Goal: Task Accomplishment & Management: Manage account settings

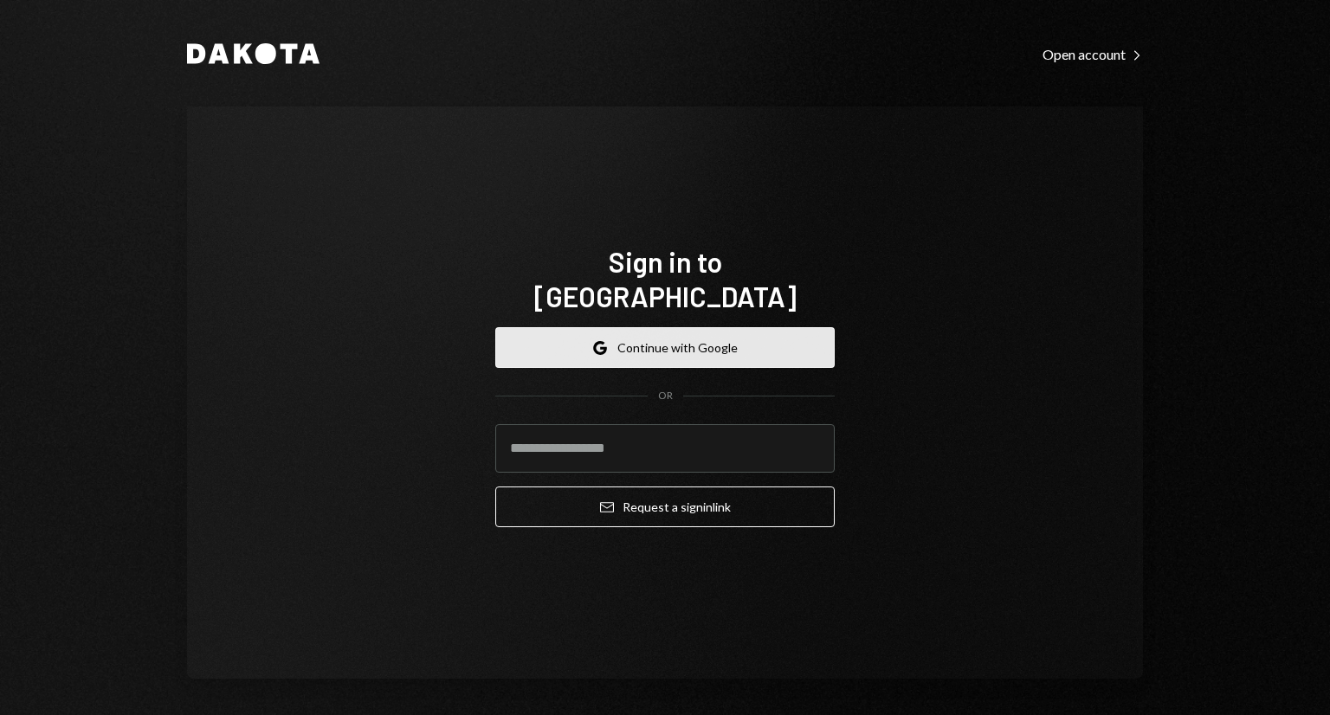
click at [625, 333] on button "Google Continue with Google" at bounding box center [665, 347] width 340 height 41
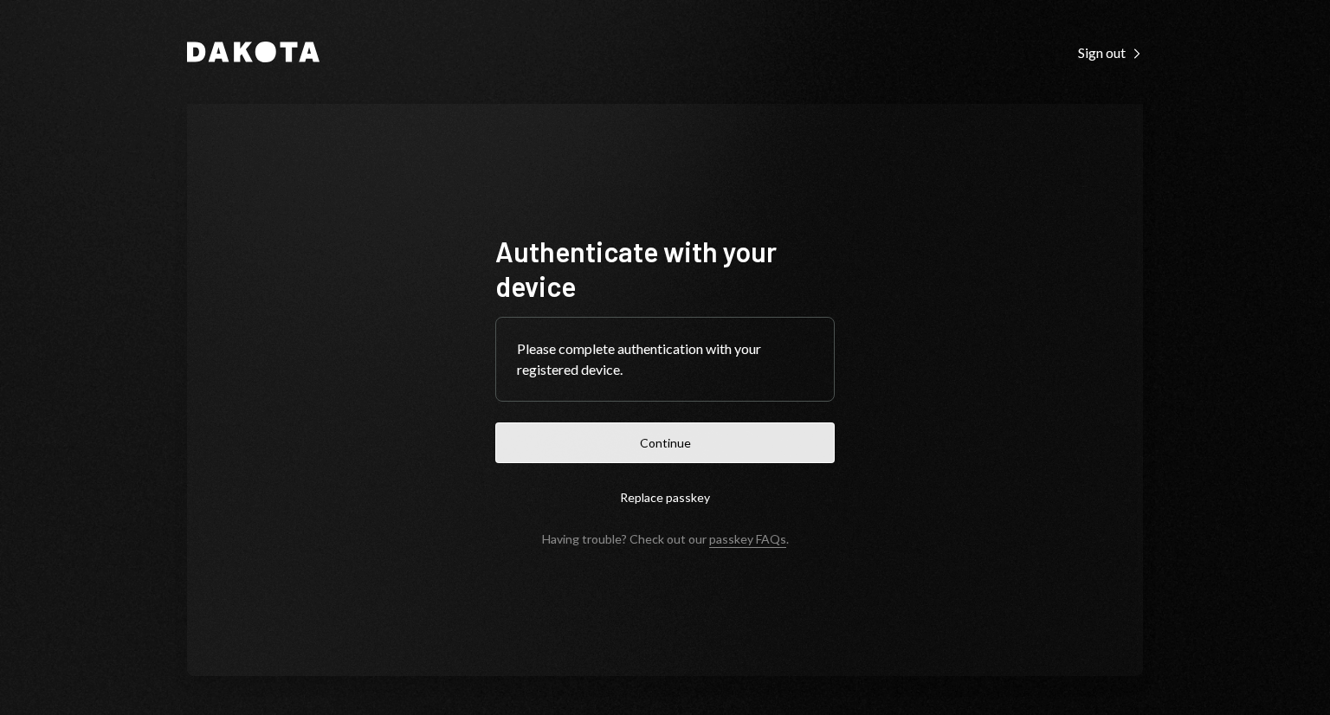
click at [627, 448] on button "Continue" at bounding box center [665, 443] width 340 height 41
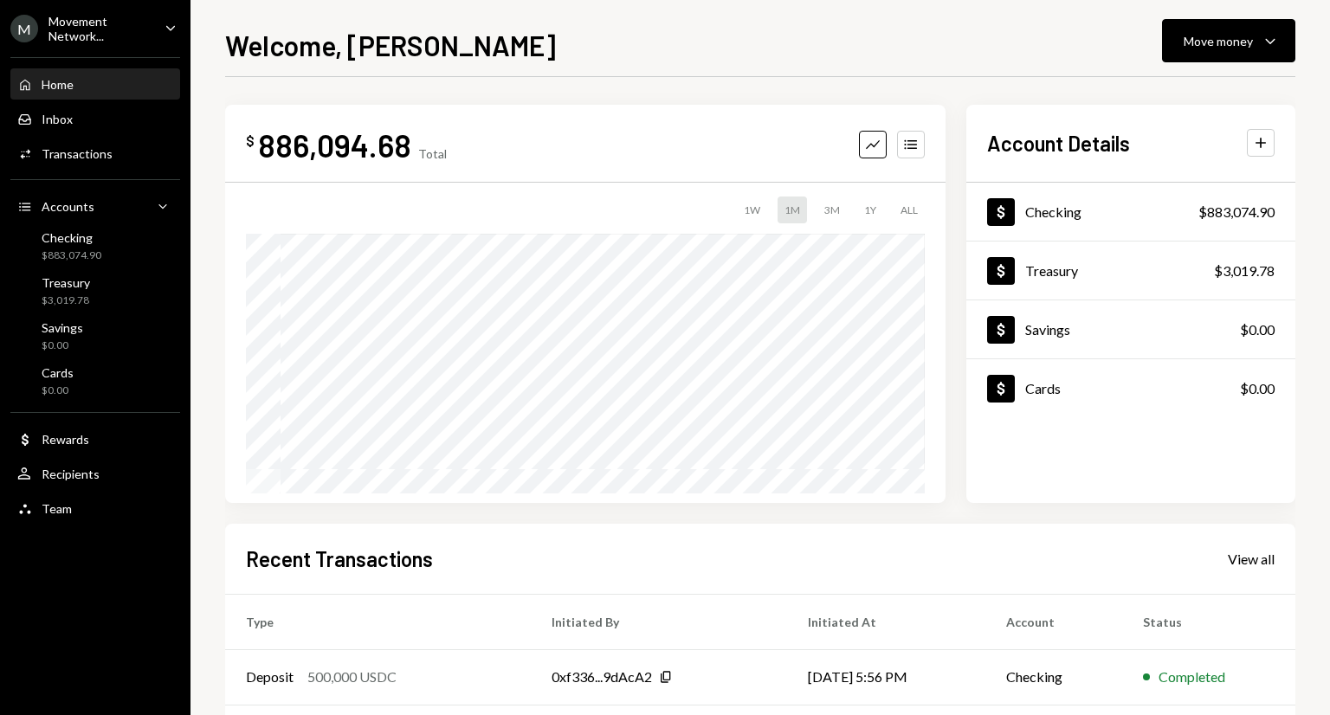
click at [150, 36] on div "Movement Network..." at bounding box center [100, 28] width 102 height 29
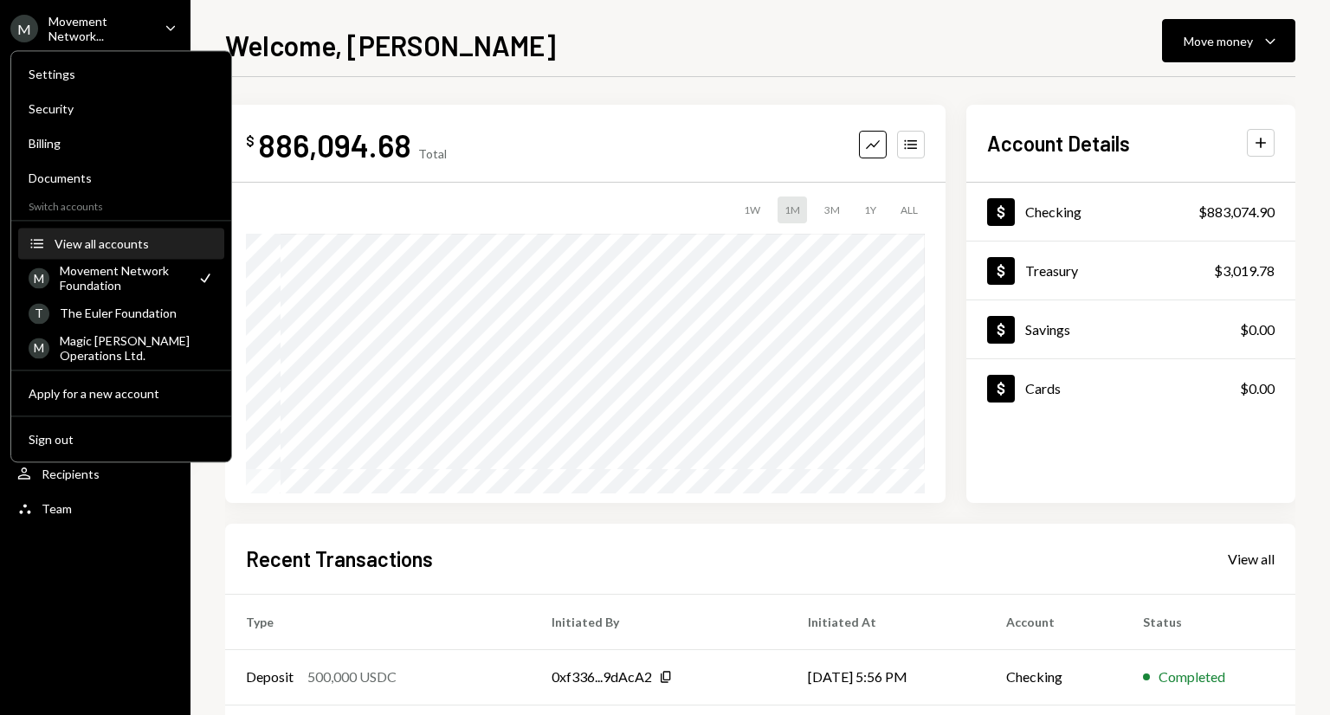
click at [77, 243] on div "View all accounts" at bounding box center [134, 243] width 159 height 15
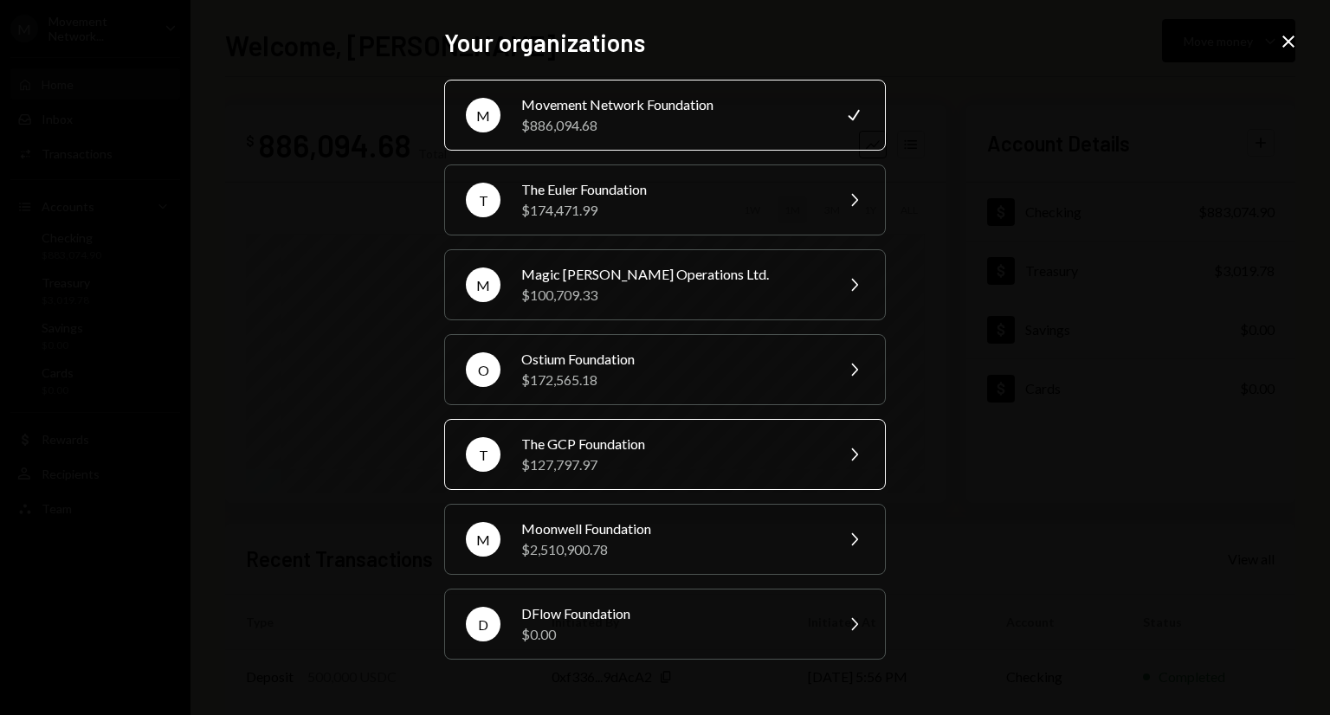
click at [548, 441] on div "The GCP Foundation" at bounding box center [671, 444] width 301 height 21
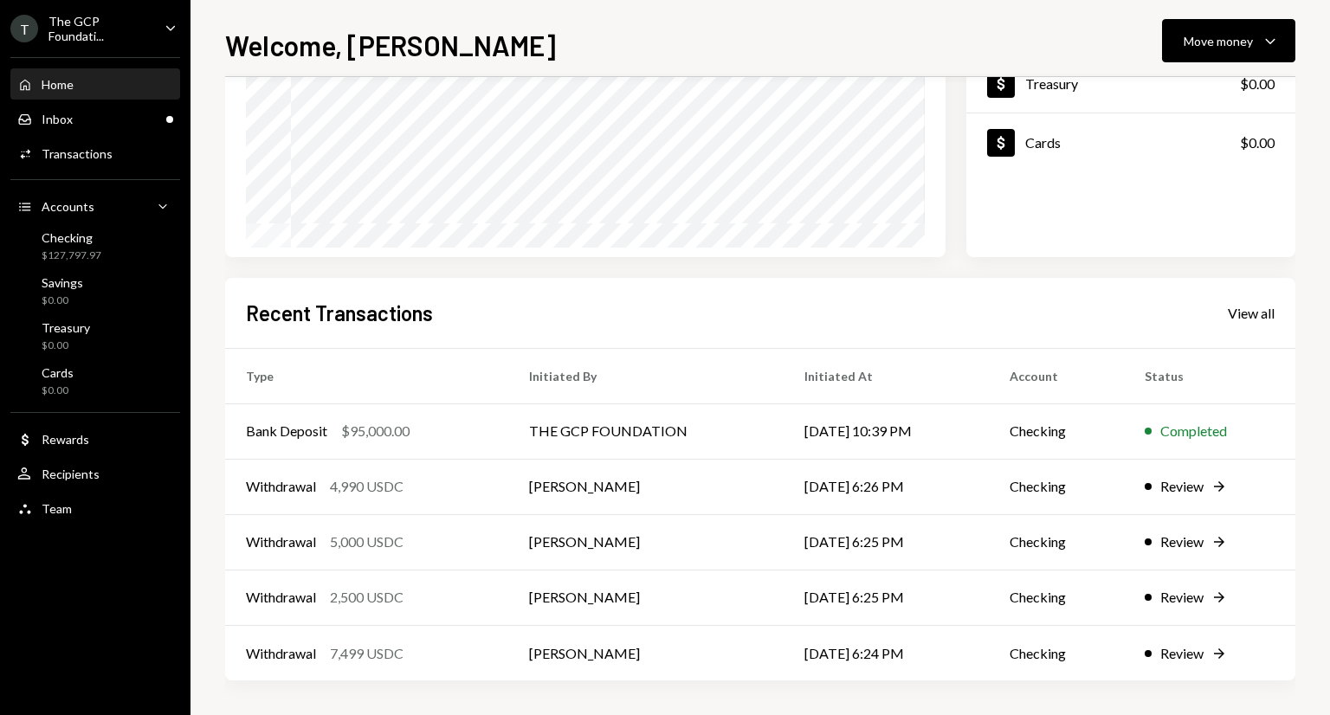
scroll to position [246, 0]
click at [521, 652] on td "Dean Walker" at bounding box center [645, 652] width 275 height 55
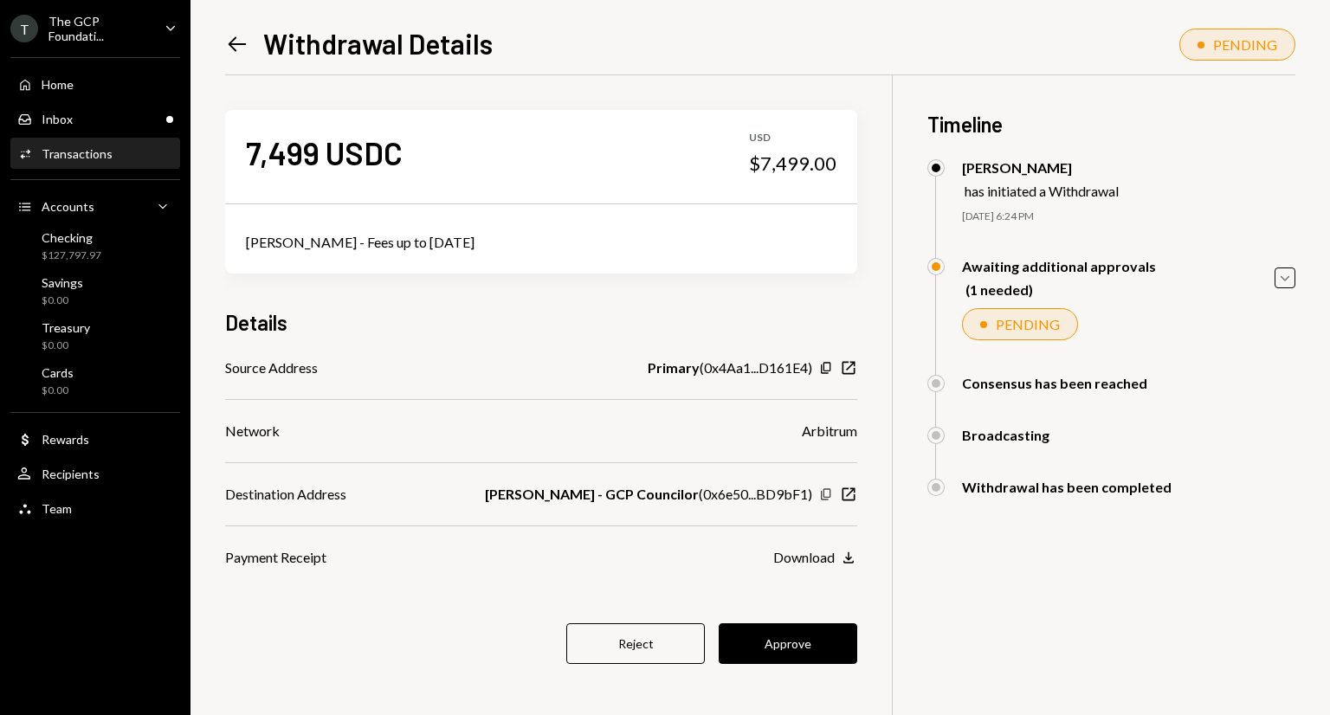
click at [825, 498] on icon "Copy" at bounding box center [826, 495] width 14 height 14
click at [784, 631] on button "Approve" at bounding box center [788, 644] width 139 height 41
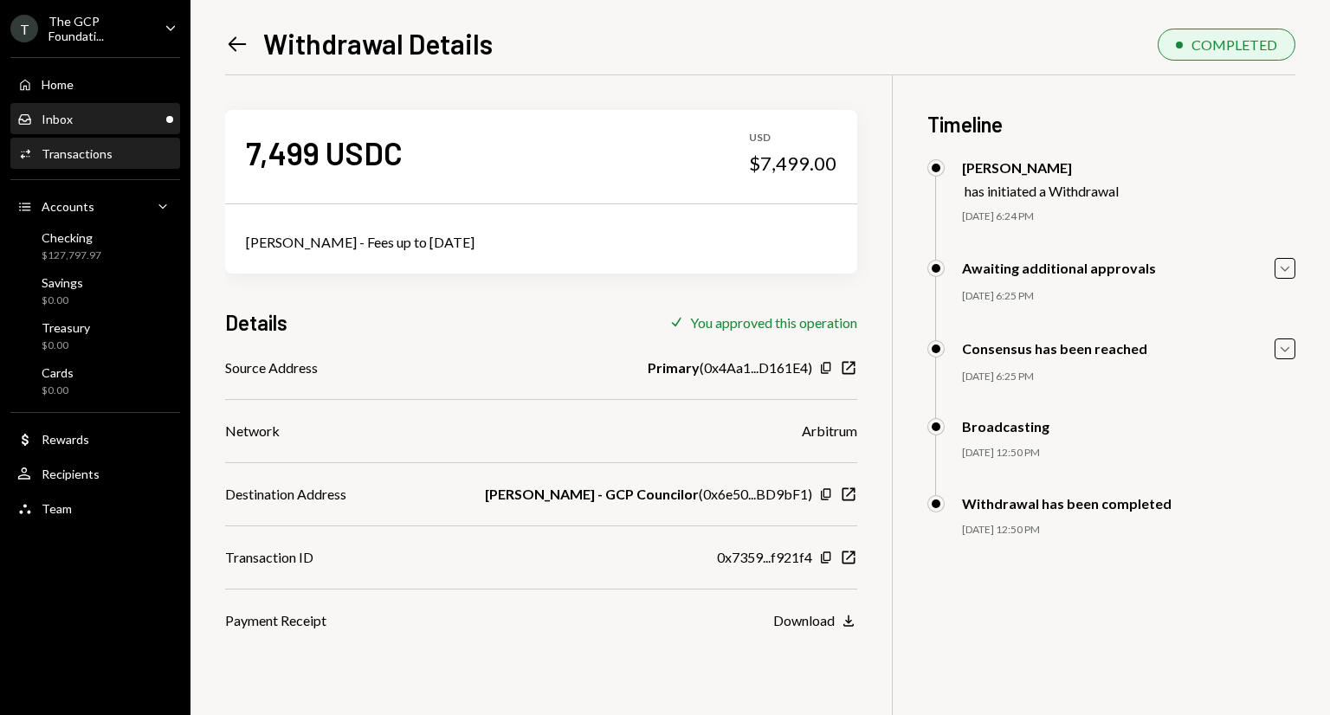
click at [109, 119] on div "Inbox Inbox" at bounding box center [95, 120] width 156 height 16
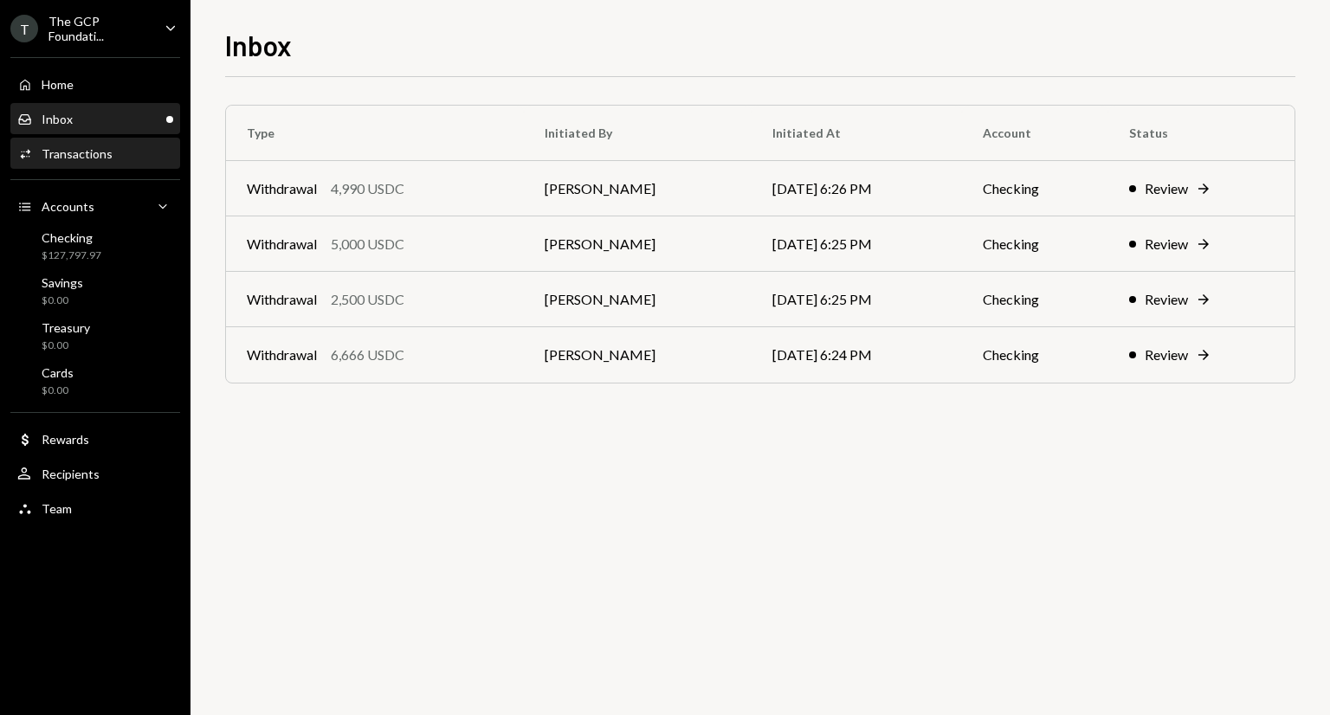
click at [96, 156] on div "Transactions" at bounding box center [77, 153] width 71 height 15
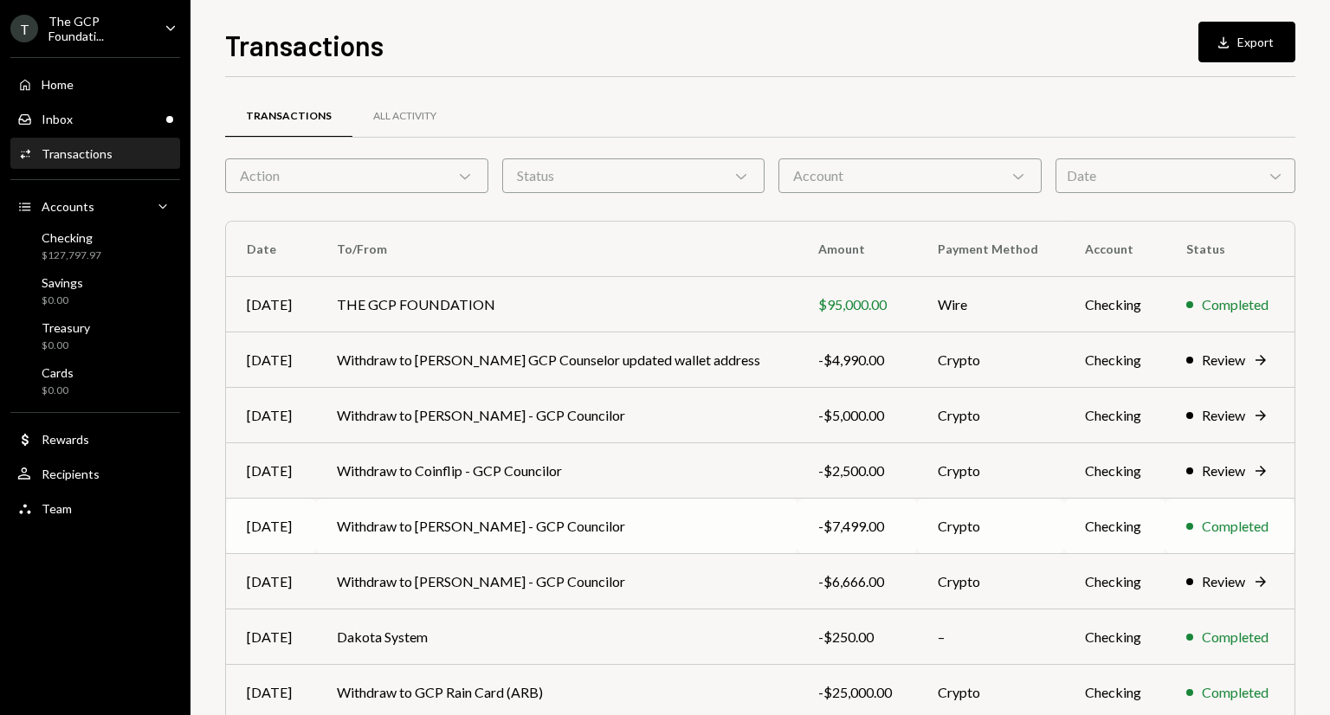
click at [713, 539] on td "Withdraw to John Kennedy - GCP Councilor" at bounding box center [557, 526] width 482 height 55
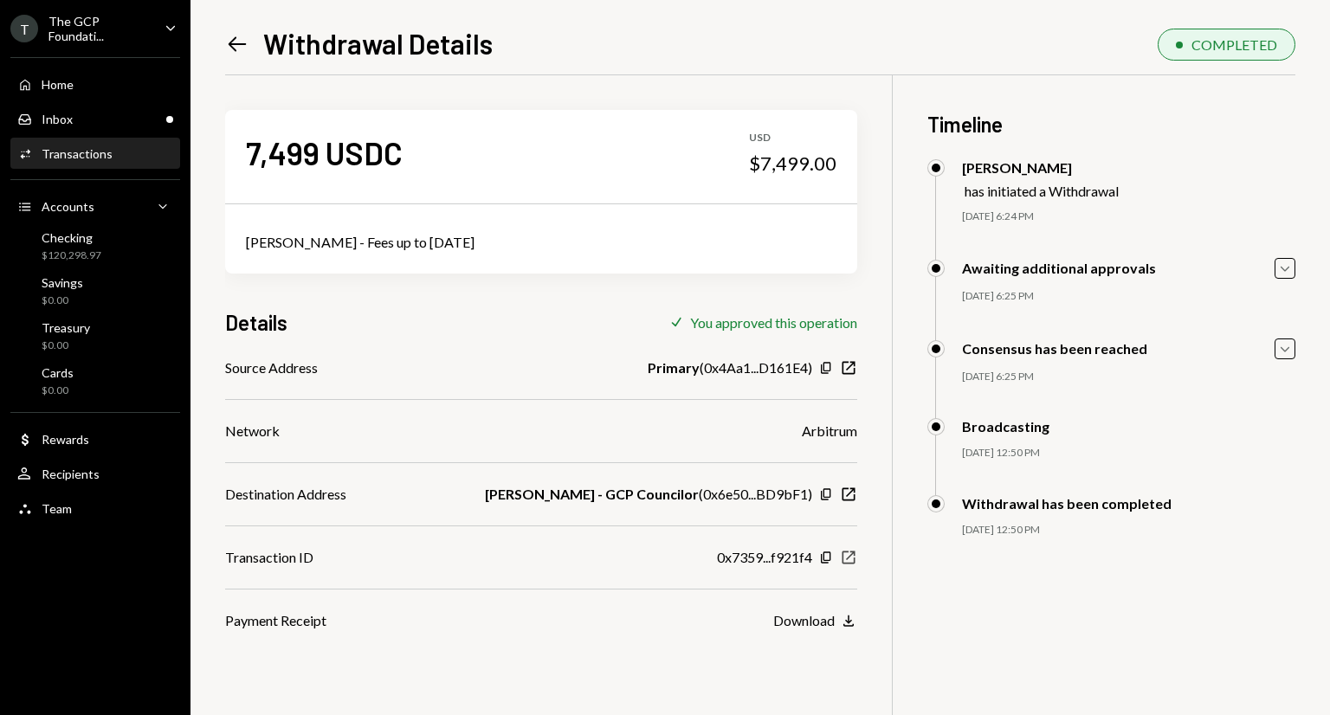
click at [850, 558] on icon "New Window" at bounding box center [848, 557] width 17 height 17
click at [73, 119] on div "Inbox Inbox" at bounding box center [95, 120] width 156 height 16
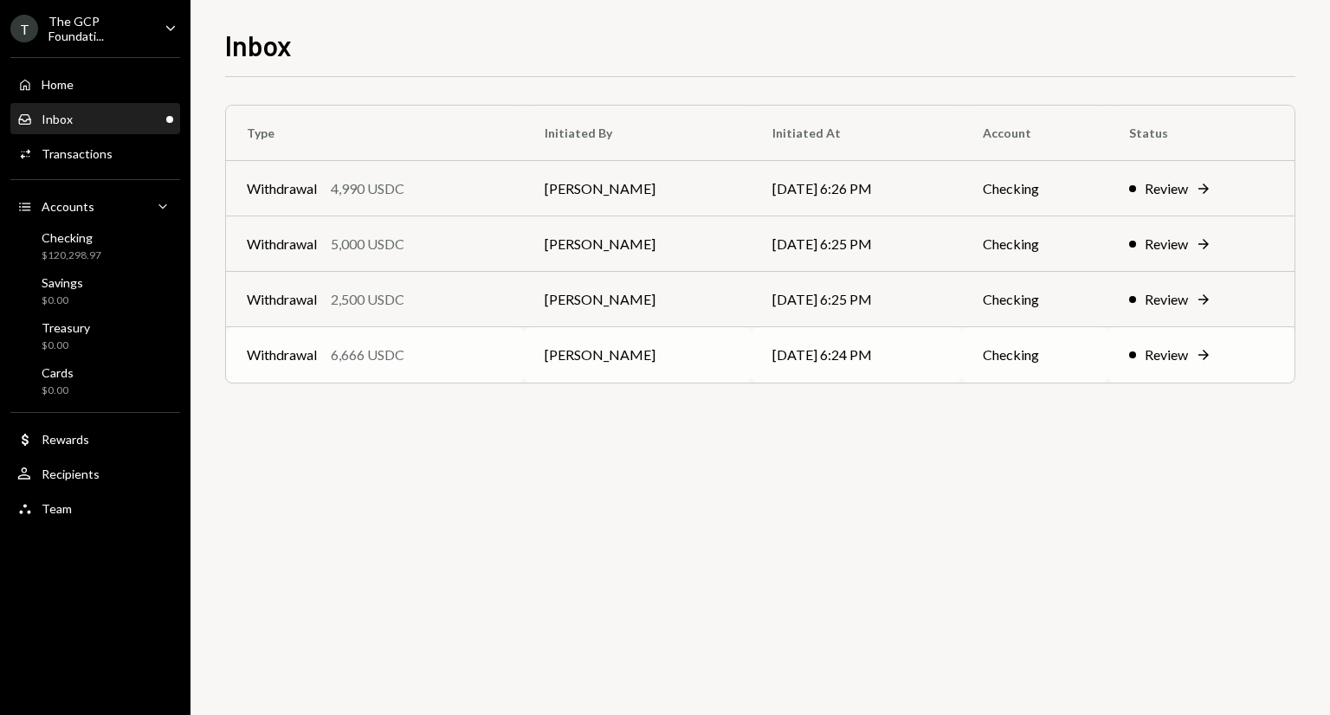
click at [414, 338] on td "Withdrawal 6,666 USDC" at bounding box center [375, 354] width 298 height 55
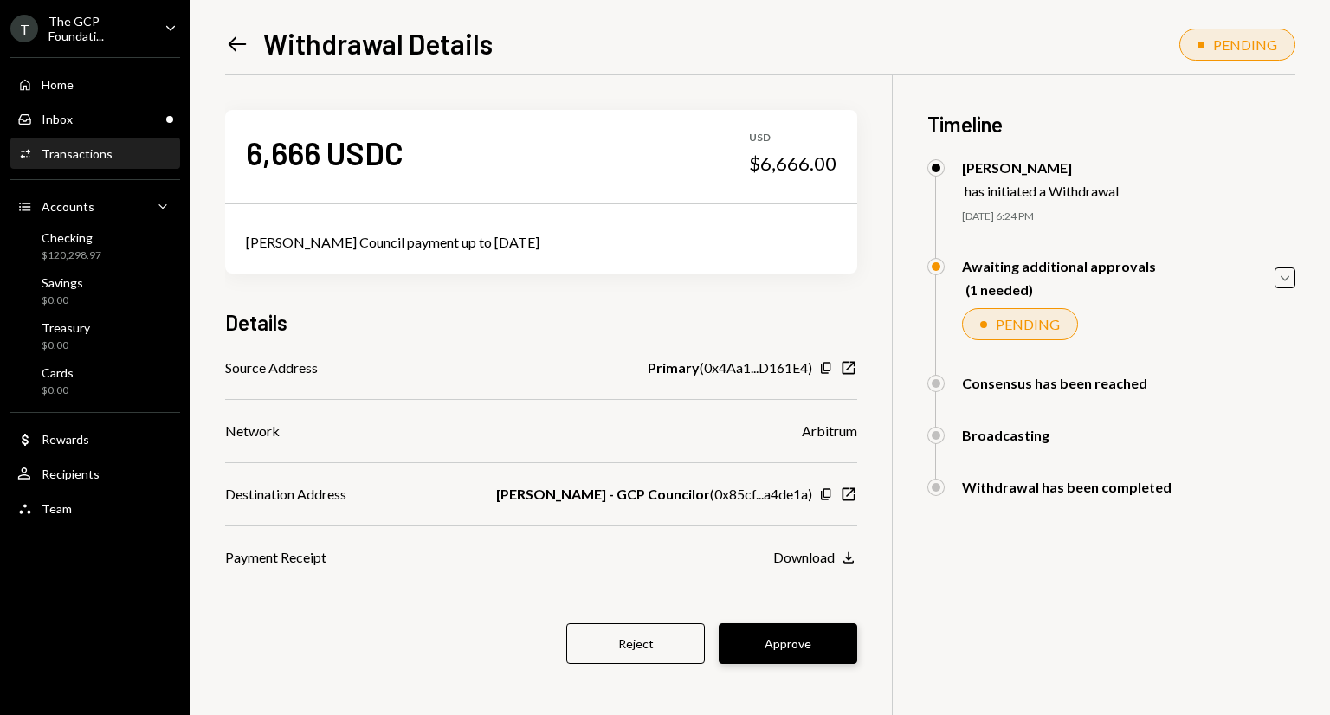
click at [779, 646] on button "Approve" at bounding box center [788, 644] width 139 height 41
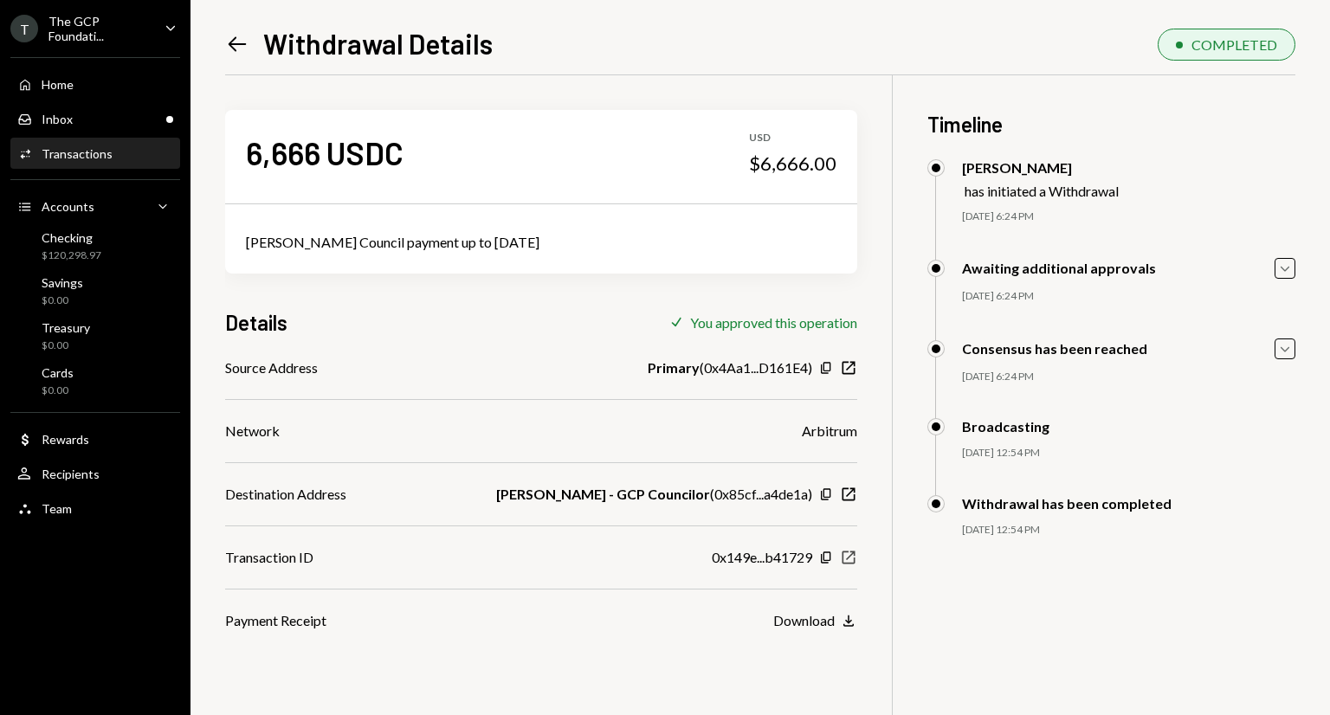
click at [849, 553] on icon "New Window" at bounding box center [848, 557] width 17 height 17
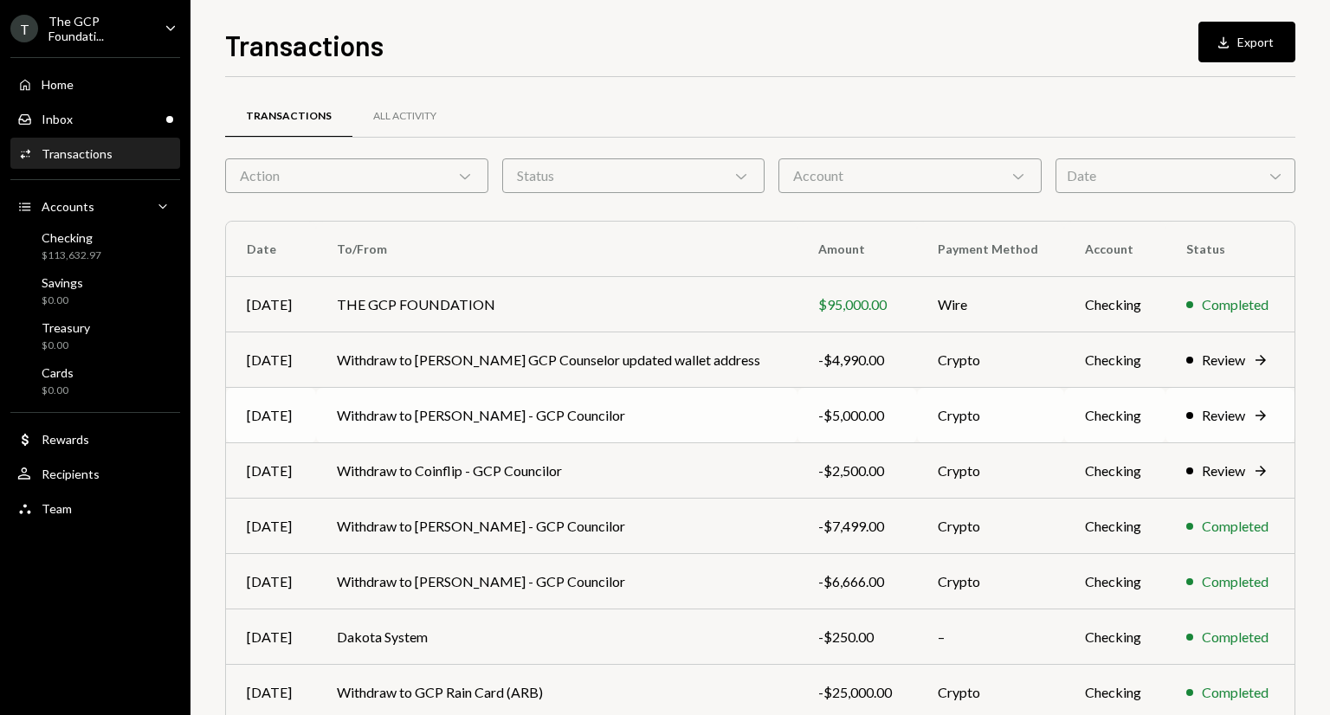
click at [612, 424] on td "Withdraw to [PERSON_NAME] - GCP Councilor" at bounding box center [557, 415] width 482 height 55
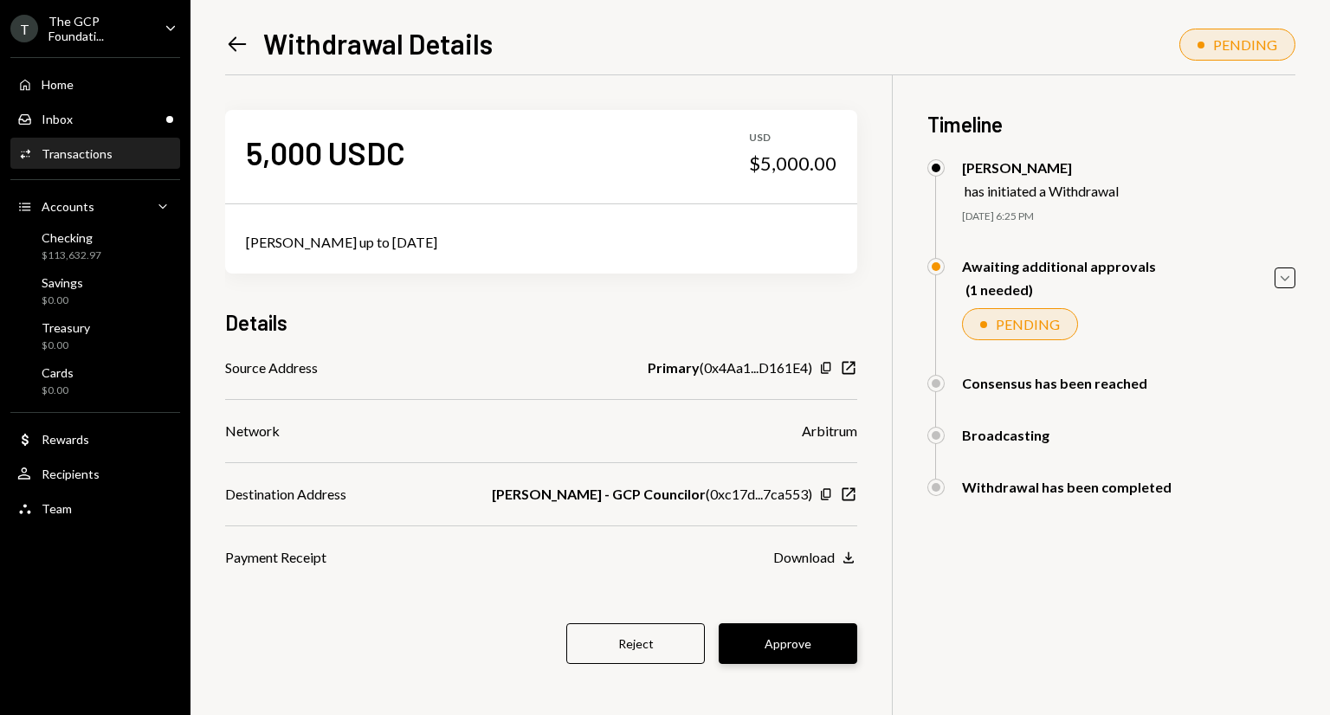
click at [815, 643] on button "Approve" at bounding box center [788, 644] width 139 height 41
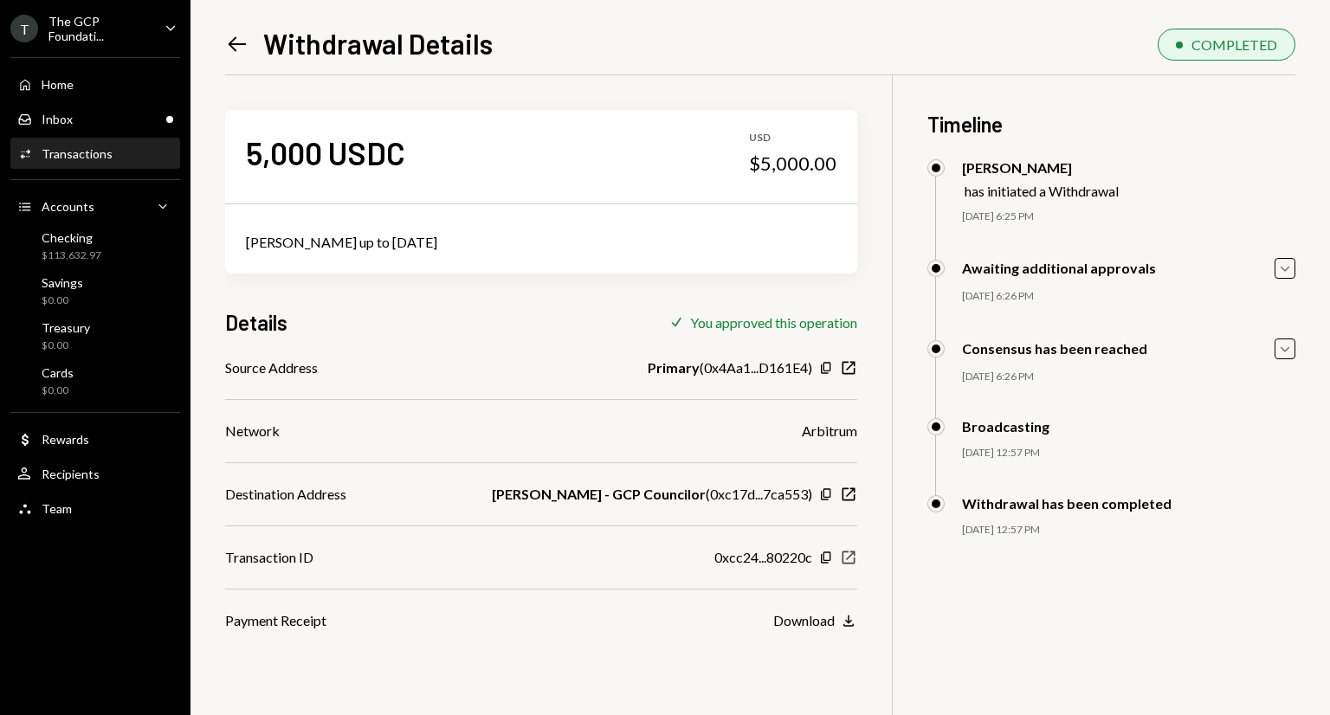
click at [848, 564] on icon "New Window" at bounding box center [848, 557] width 17 height 17
click at [60, 103] on link "Inbox Inbox" at bounding box center [95, 118] width 170 height 31
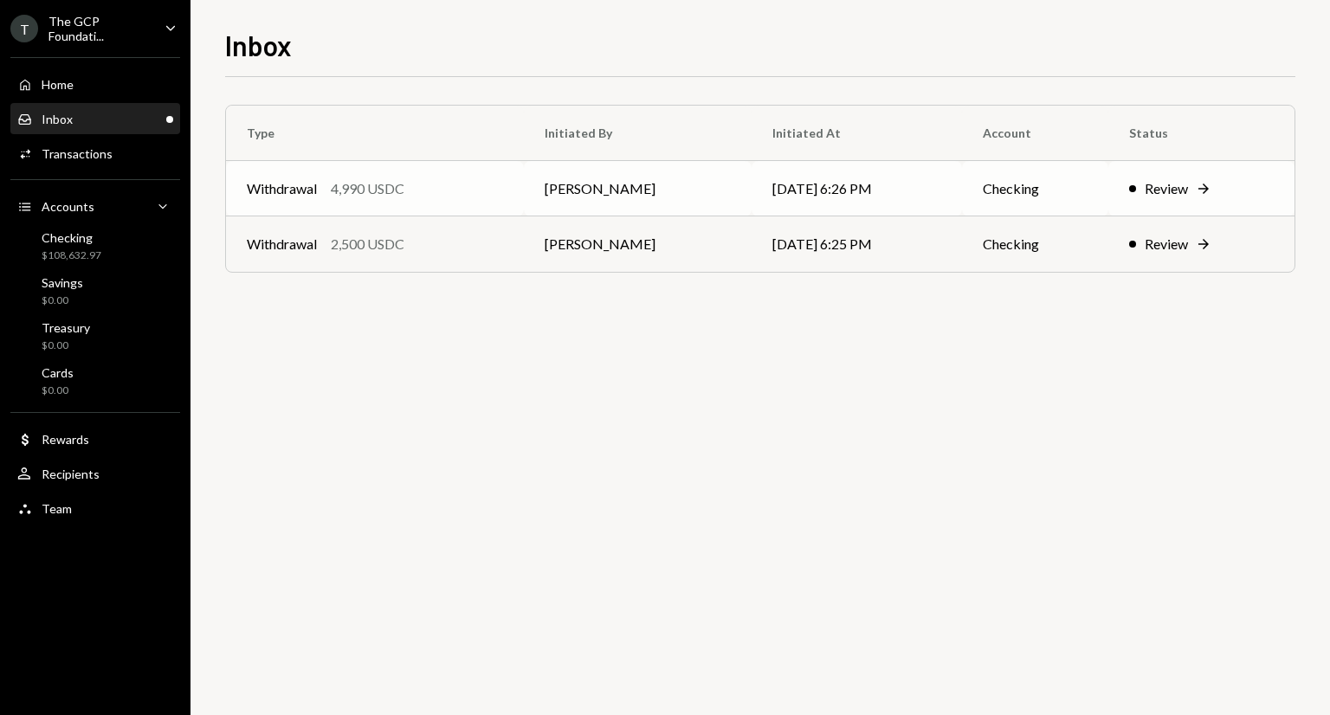
click at [637, 181] on td "Dean Walker" at bounding box center [638, 188] width 228 height 55
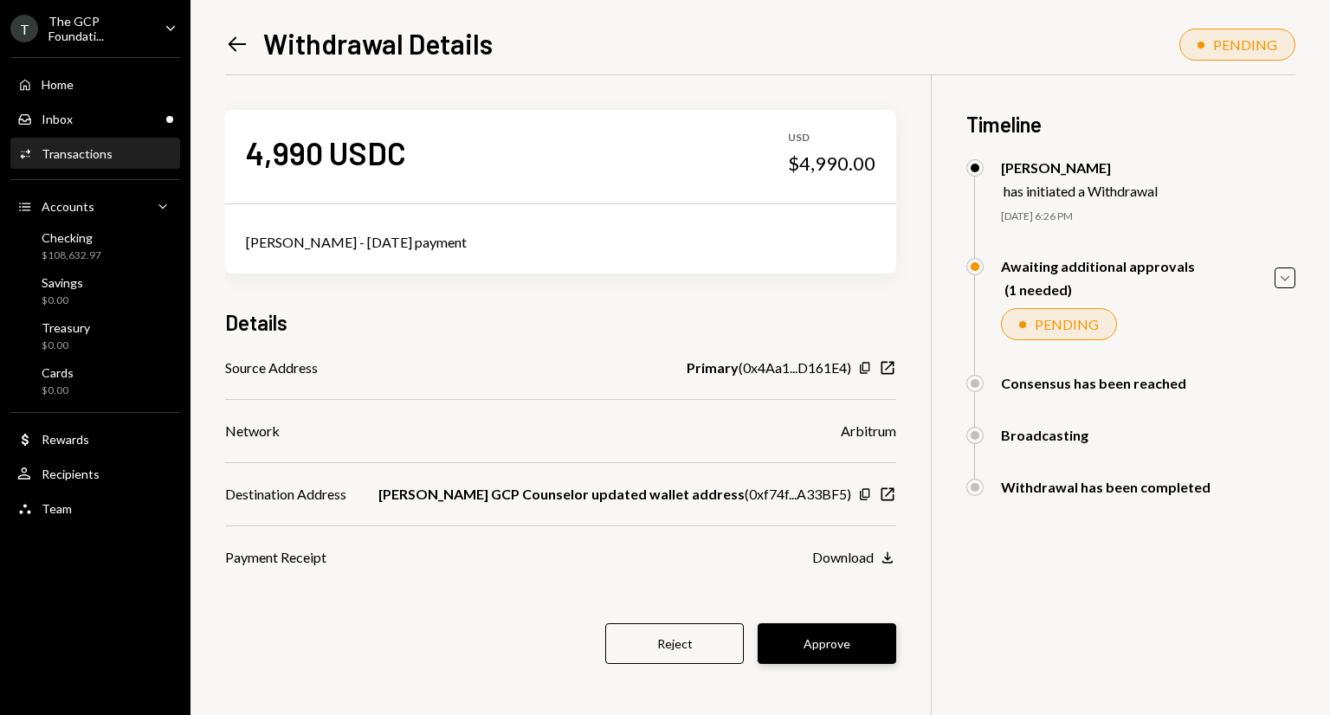
click at [813, 651] on button "Approve" at bounding box center [827, 644] width 139 height 41
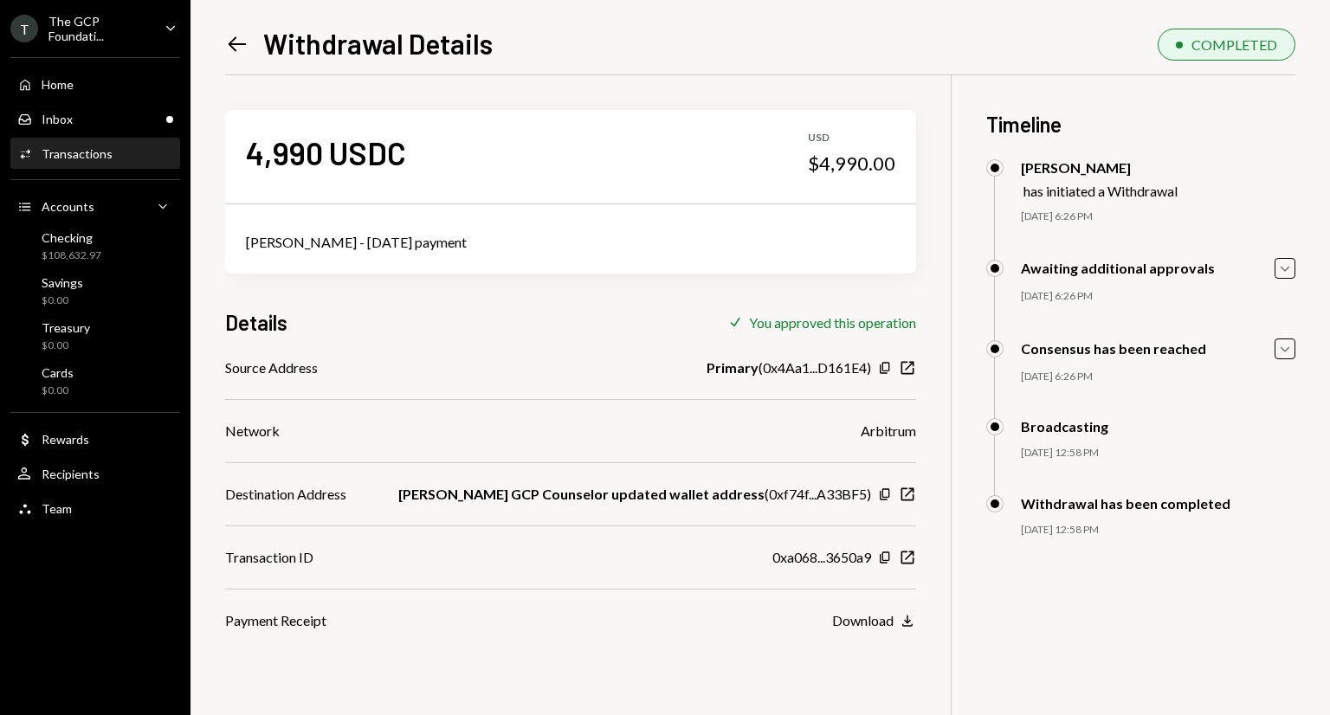
click at [891, 555] on div "4,990 USDC USD $4,990.00 David - Oct 1 payment Details Check You approved this …" at bounding box center [760, 432] width 1071 height 715
click at [899, 555] on icon "New Window" at bounding box center [907, 557] width 17 height 17
click at [136, 108] on div "Inbox Inbox" at bounding box center [95, 119] width 156 height 29
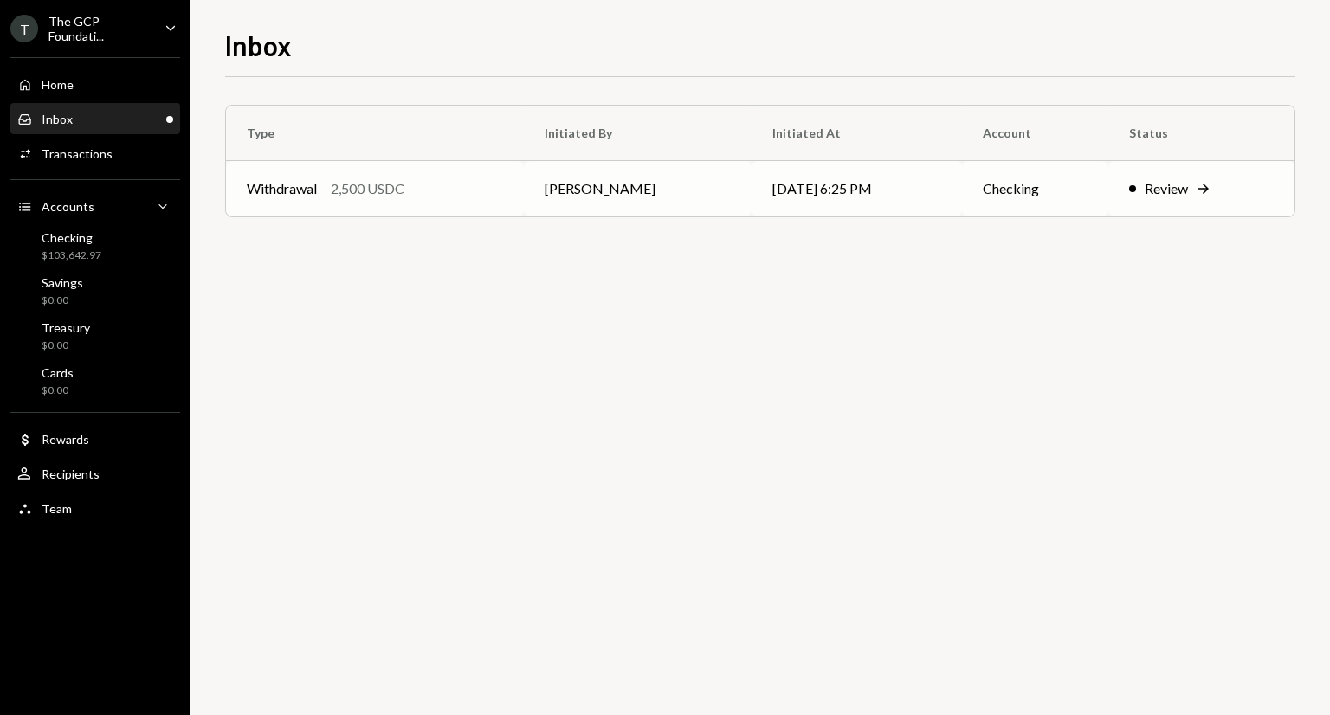
click at [503, 194] on div "Withdrawal 2,500 USDC" at bounding box center [375, 188] width 256 height 21
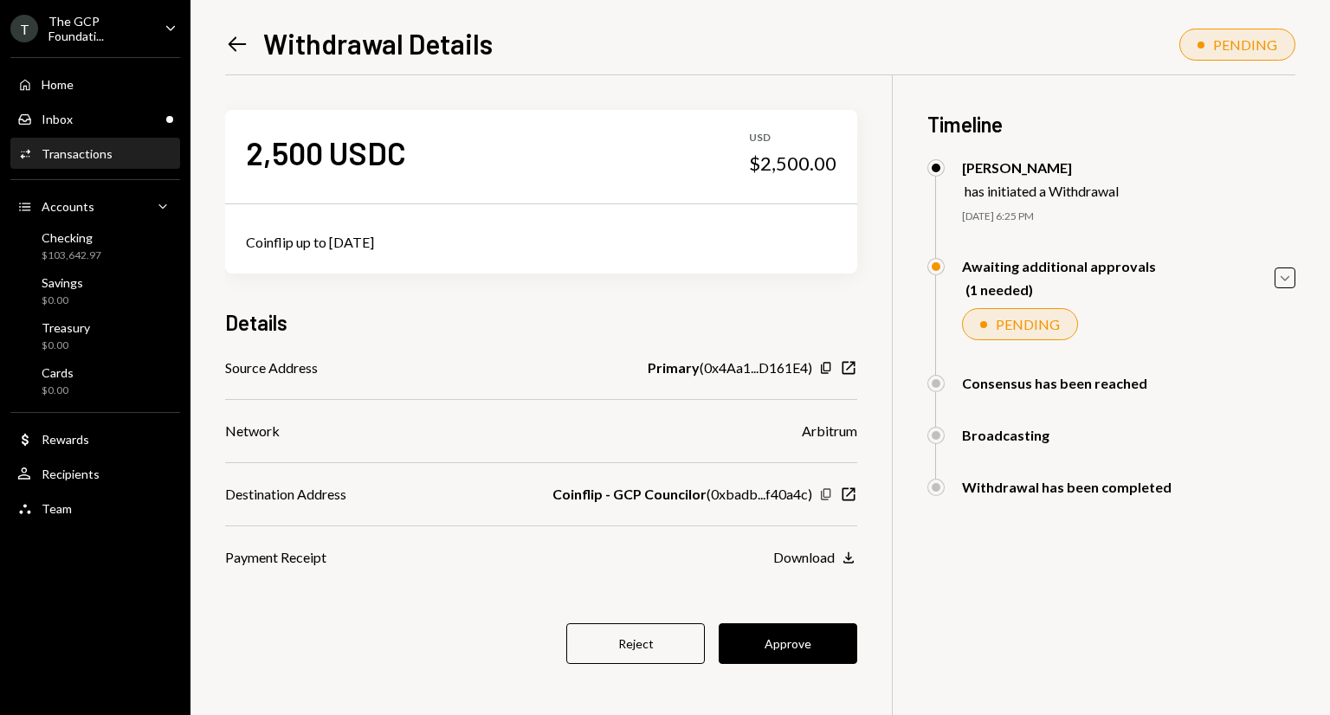
click at [819, 495] on icon "Copy" at bounding box center [826, 495] width 14 height 14
